Goal: Check status: Check status

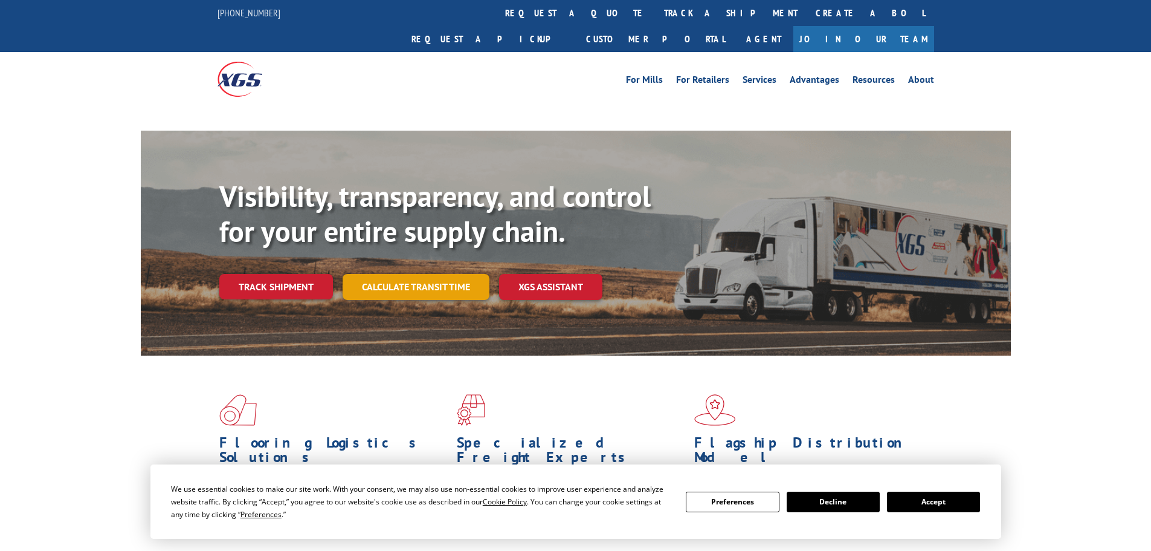
click at [435, 274] on link "Calculate transit time" at bounding box center [416, 287] width 147 height 26
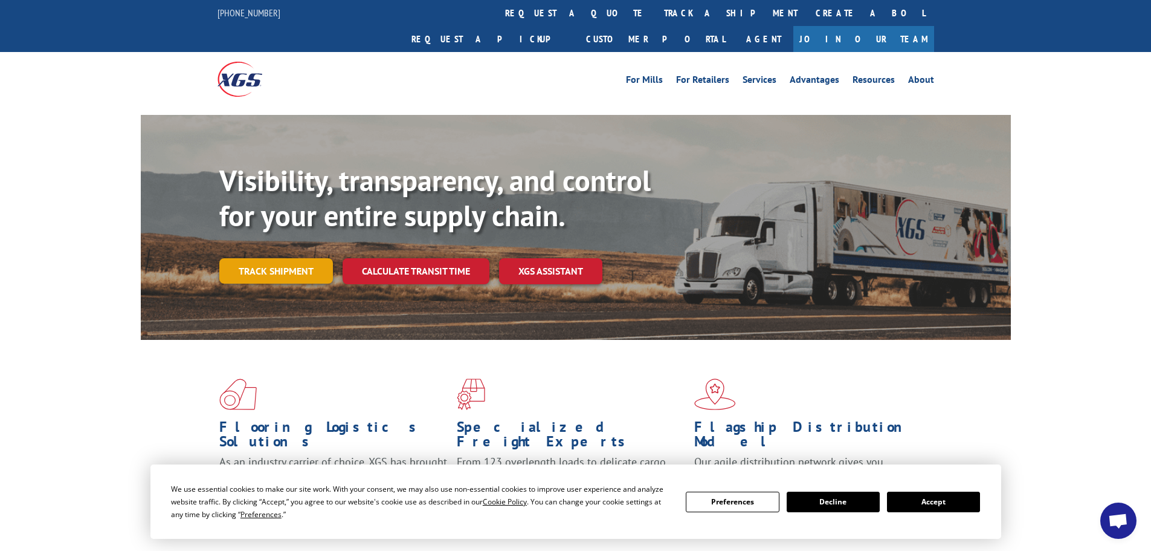
click at [286, 258] on link "Track shipment" at bounding box center [276, 270] width 114 height 25
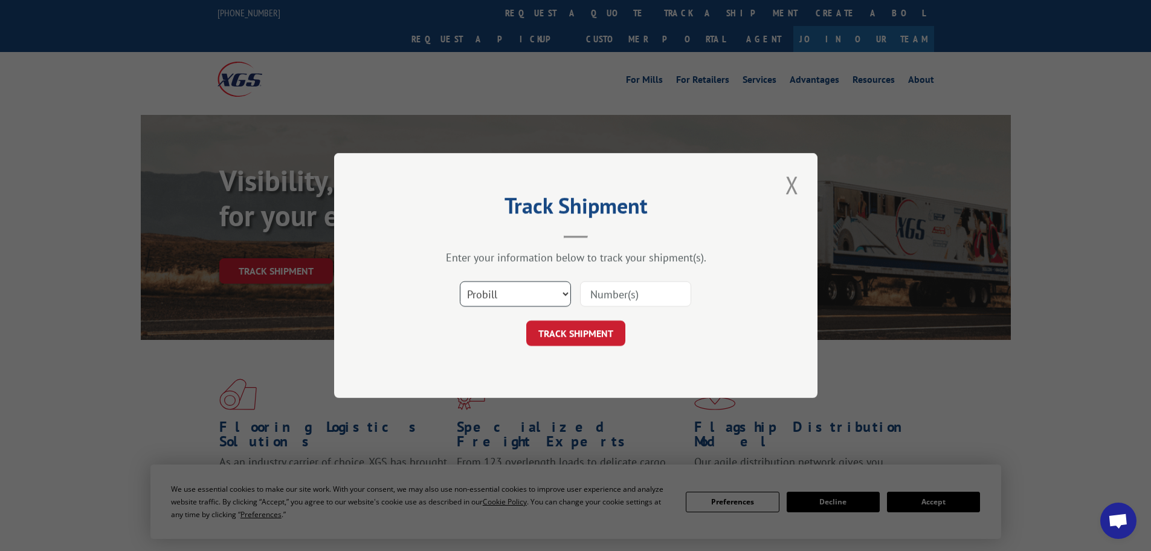
click at [555, 296] on select "Select category... Probill BOL PO" at bounding box center [515, 293] width 111 height 25
select select "po"
click at [460, 281] on select "Select category... Probill BOL PO" at bounding box center [515, 293] width 111 height 25
click at [608, 296] on input at bounding box center [635, 293] width 111 height 25
paste input "20543575"
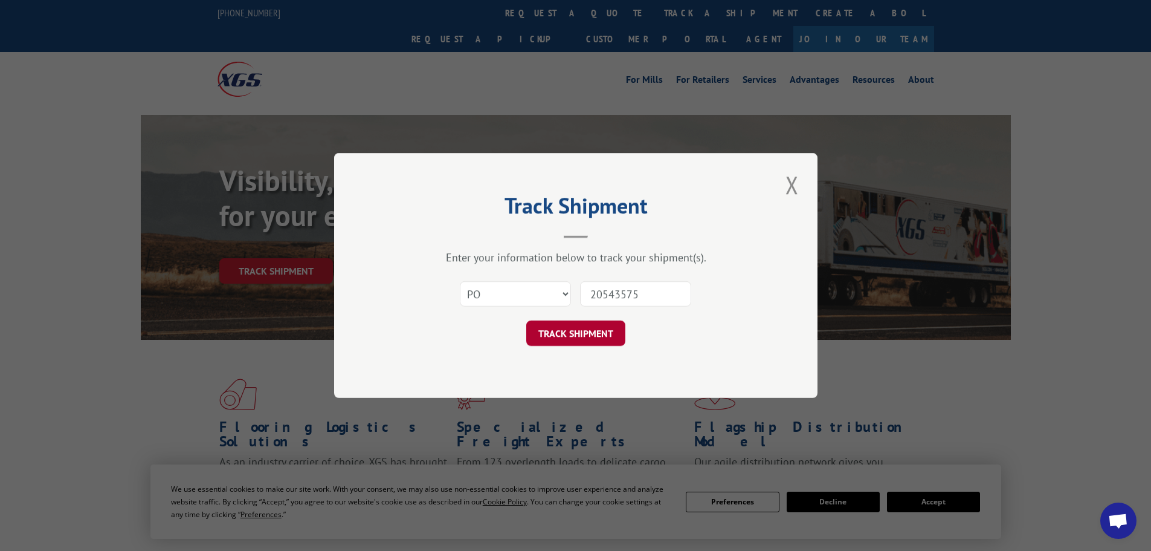
type input "20543575"
click at [590, 335] on button "TRACK SHIPMENT" at bounding box center [575, 332] width 99 height 25
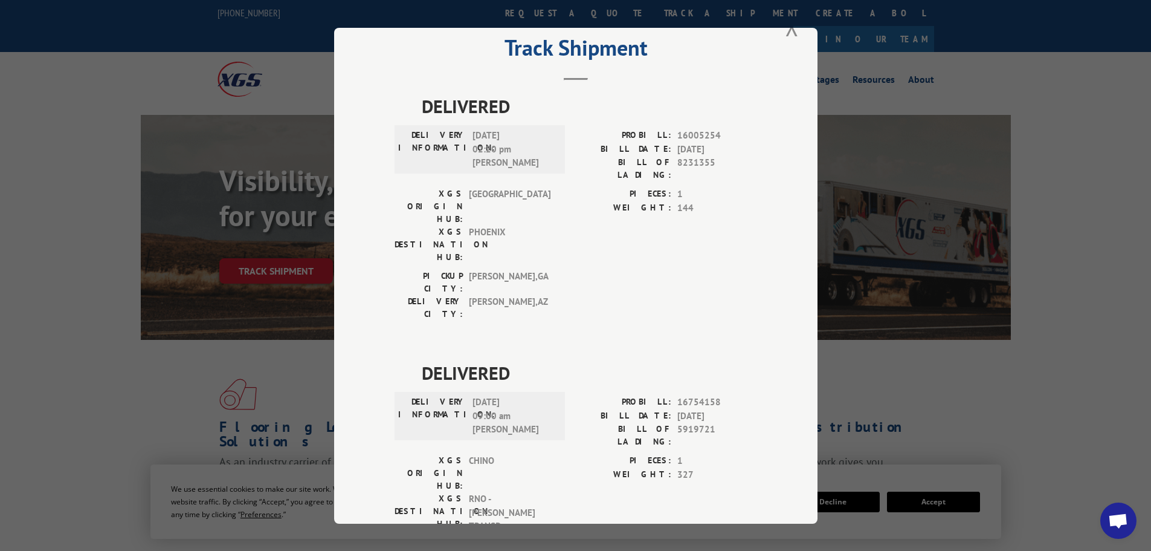
scroll to position [51, 0]
